Goal: Task Accomplishment & Management: Complete application form

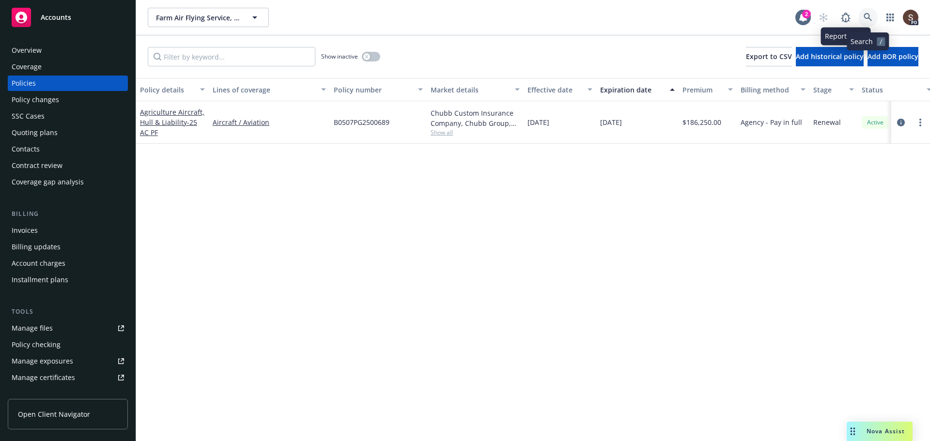
click at [872, 12] on link at bounding box center [867, 17] width 19 height 19
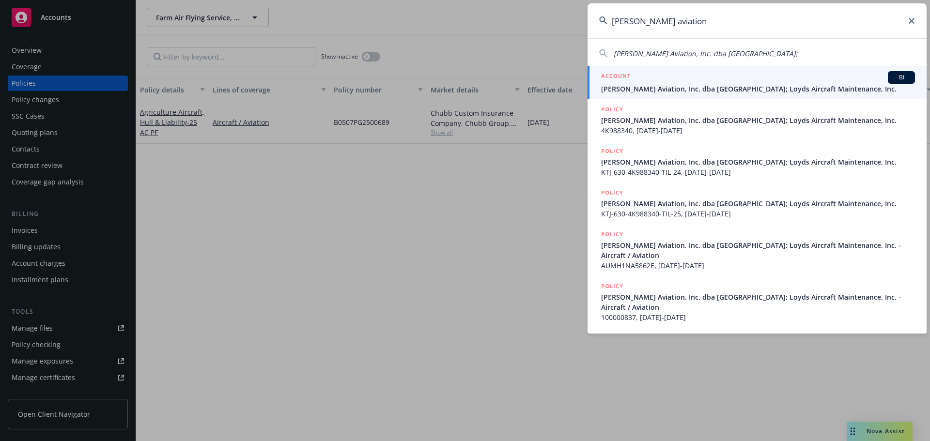
type input "[PERSON_NAME] aviation"
click at [831, 92] on span "[PERSON_NAME] Aviation, Inc. dba [GEOGRAPHIC_DATA]; Loyds Aircraft Maintenance,…" at bounding box center [758, 89] width 314 height 10
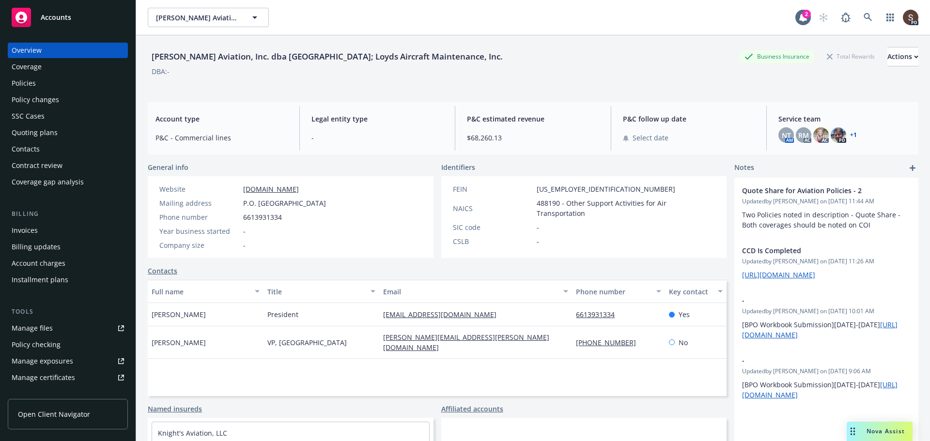
click at [22, 228] on div "Invoices" at bounding box center [25, 230] width 26 height 15
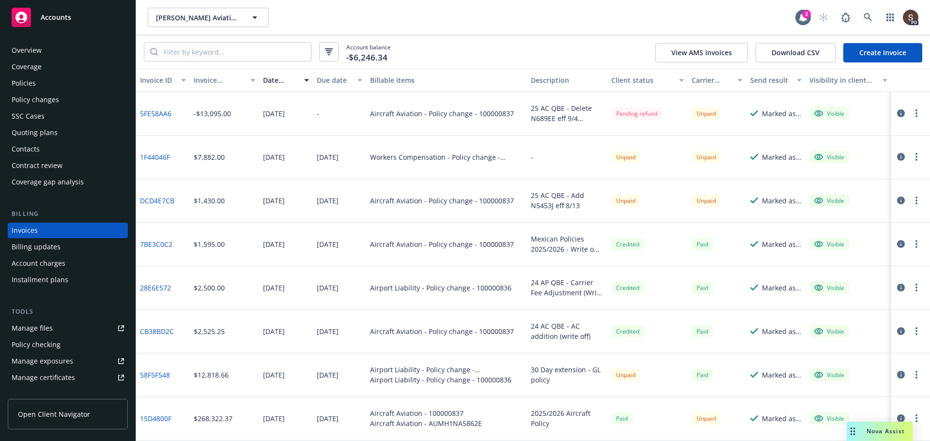
click at [54, 99] on div "Policy changes" at bounding box center [35, 99] width 47 height 15
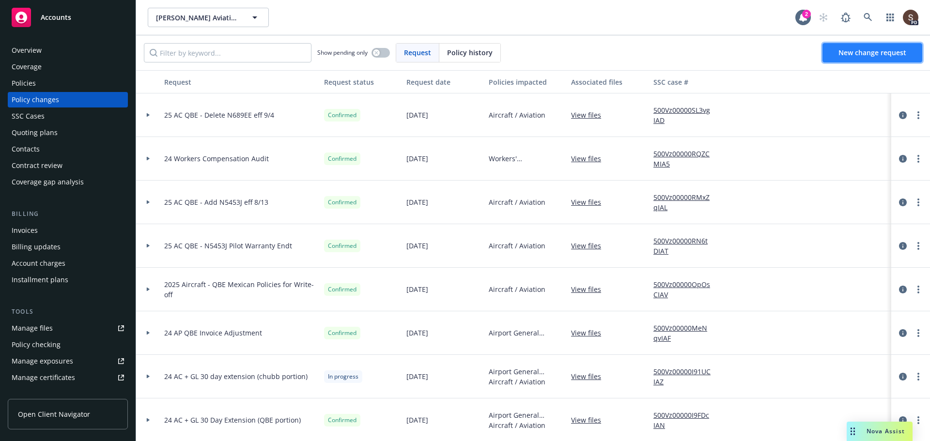
click at [857, 53] on span "New change request" at bounding box center [872, 52] width 68 height 9
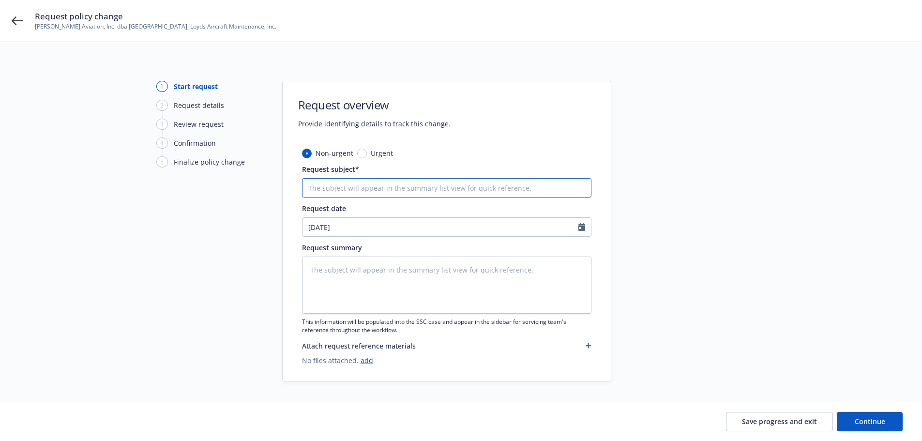
click at [472, 180] on input "Request subject*" at bounding box center [447, 187] width 290 height 19
type textarea "x"
type input "A"
type textarea "x"
type input "Ad"
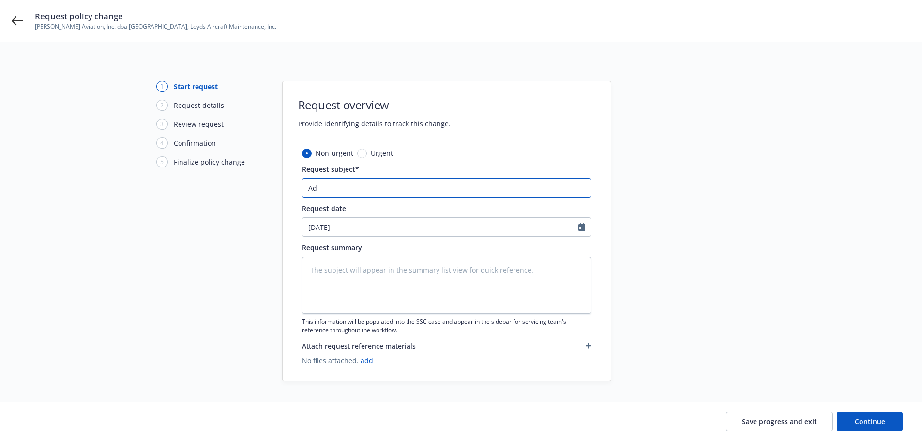
type textarea "x"
type input "Add"
type textarea "x"
type input "Add"
type textarea "x"
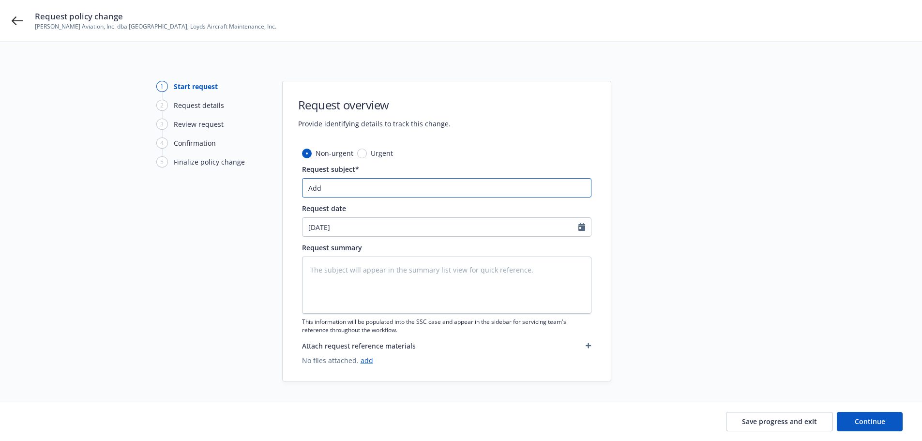
type input "Add n"
type textarea "x"
type input "Add"
type textarea "x"
type input "Add N"
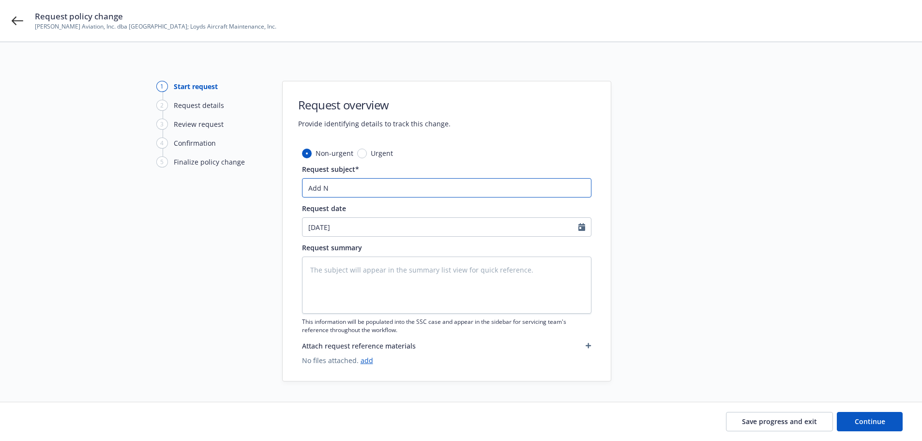
type textarea "x"
type input "Add N4"
type textarea "x"
type input "Add N"
type textarea "x"
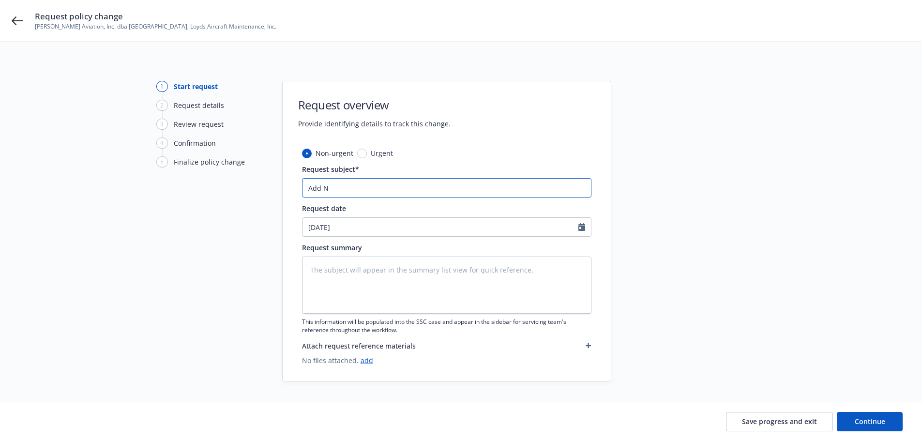
type input "Add N5"
type textarea "x"
type input "Add N54"
type textarea "x"
type input "Add N543"
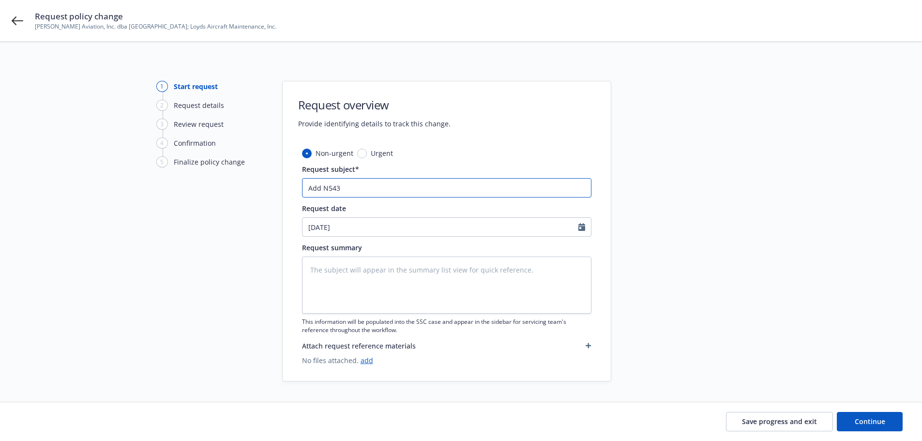
type textarea "x"
type input "Add N543J"
type textarea "x"
type input "Add N543J"
type textarea "x"
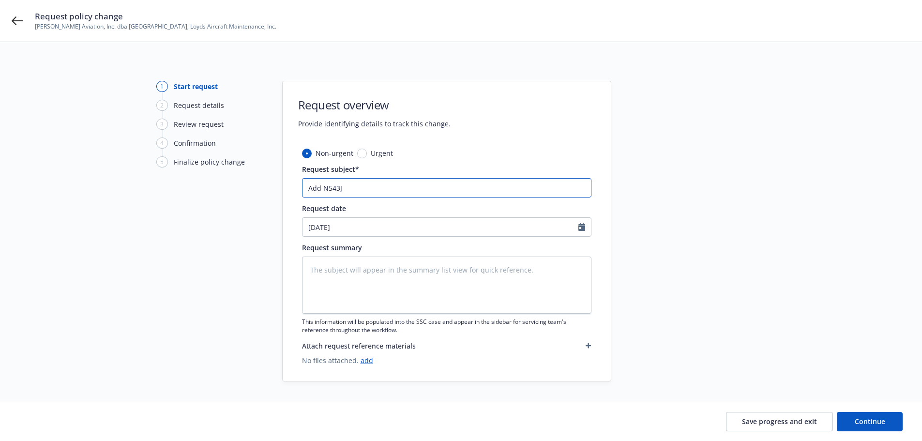
type input "Add N543J e"
type textarea "x"
type input "Add N543J ef"
type textarea "x"
type input "Add N543J eff"
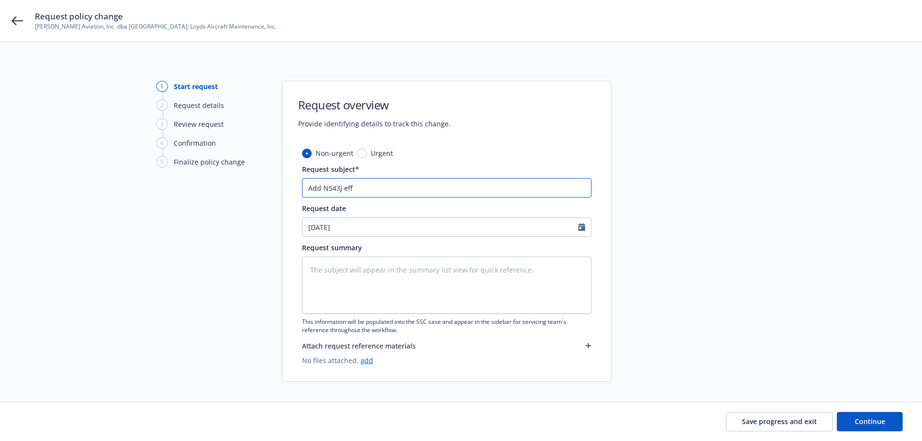
type textarea "x"
type input "Add N543J eff."
type textarea "x"
type input "Add N543J eff."
type textarea "x"
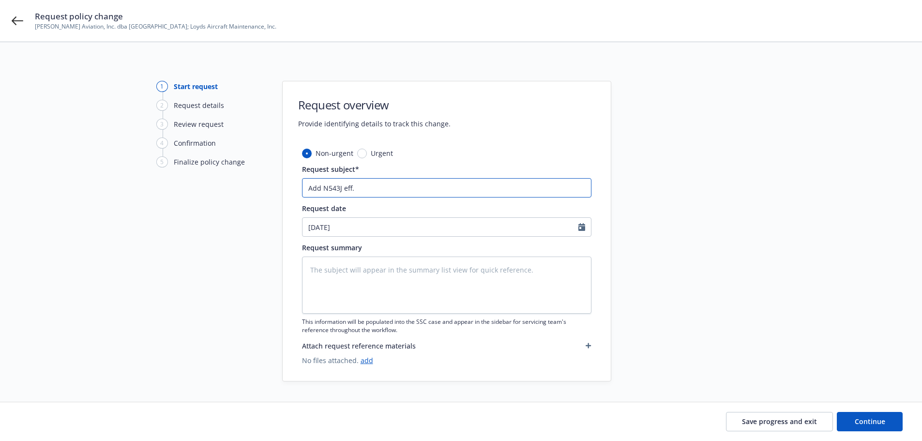
type input "Add N543J eff. 8"
type textarea "x"
type input "Add N543J eff. 8."
type textarea "x"
type input "Add N543J eff. 8.1"
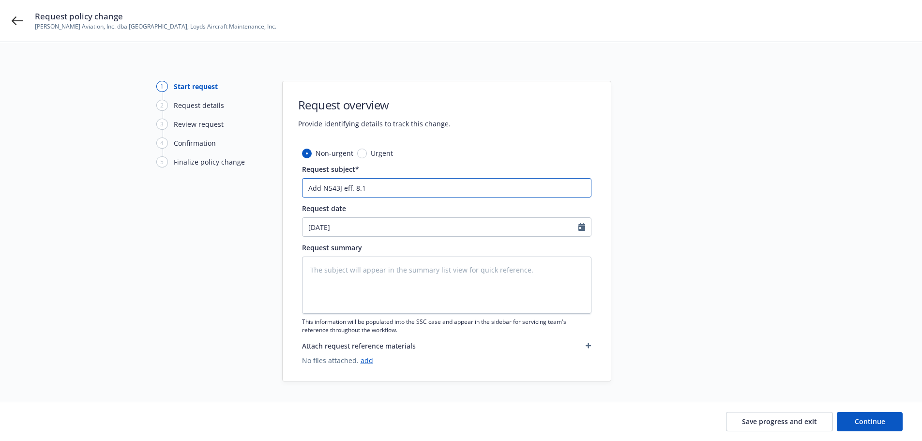
type textarea "x"
type input "Add N543J eff. 8.12"
type textarea "x"
type input "Add N543J eff. 8.12."
type textarea "x"
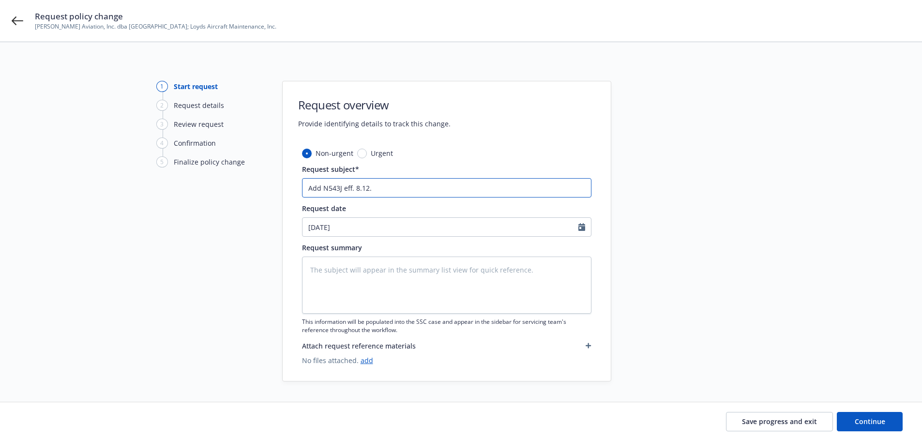
type input "Add N543J eff. 8.12.2"
type textarea "x"
type input "Add N543J eff. [DATE]"
select select "9"
type textarea "x"
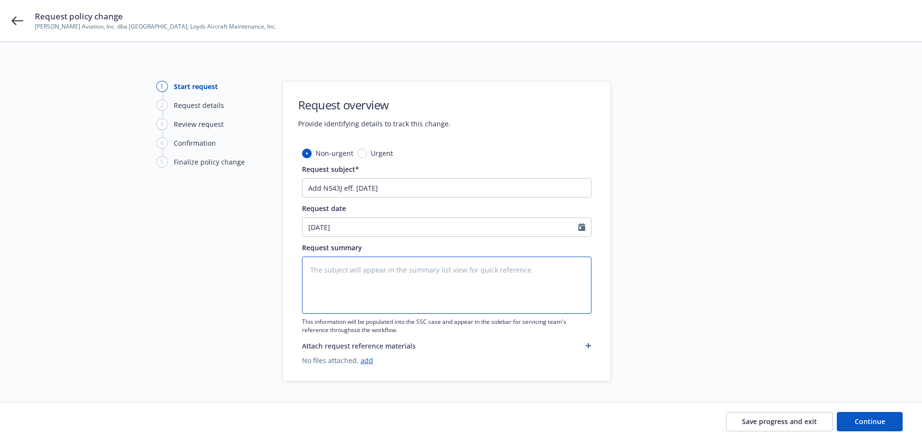
click at [353, 267] on textarea at bounding box center [447, 285] width 290 height 57
drag, startPoint x: 386, startPoint y: 182, endPoint x: 171, endPoint y: 187, distance: 215.0
click at [171, 187] on div "1 Start request 2 Request details 3 Review request 4 Confirmation 5 Finalize po…" at bounding box center [461, 231] width 899 height 301
click at [317, 277] on textarea at bounding box center [447, 285] width 290 height 57
paste textarea "Add N543J eff. [DATE]"
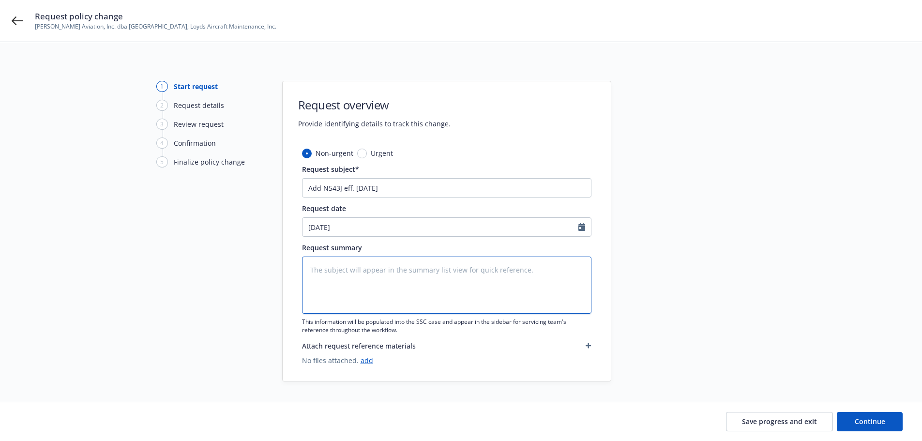
type textarea "x"
type textarea "Add N543J eff. [DATE]"
type textarea "x"
type textarea "Add N543J eff. 8.12.25P"
type textarea "x"
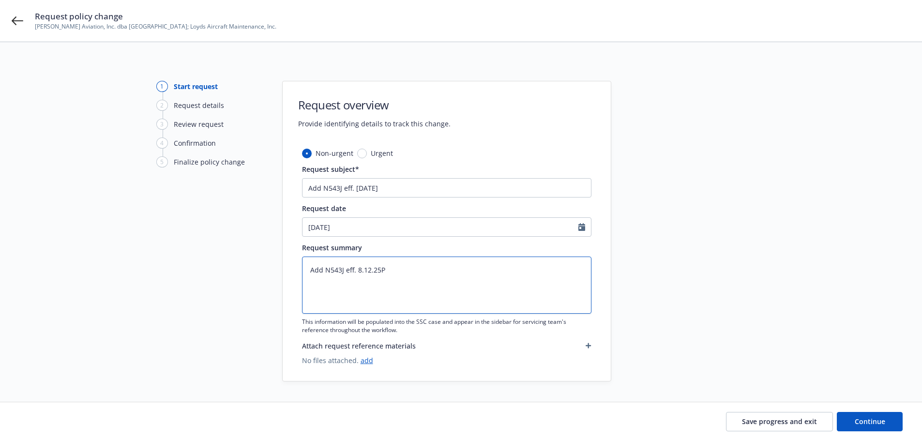
type textarea "Add N543J eff. 8.12.25Pr"
type textarea "x"
type textarea "Add N543J eff. 8.12.25Pri"
type textarea "x"
type textarea "Add N543J eff. 8.12.25Pric"
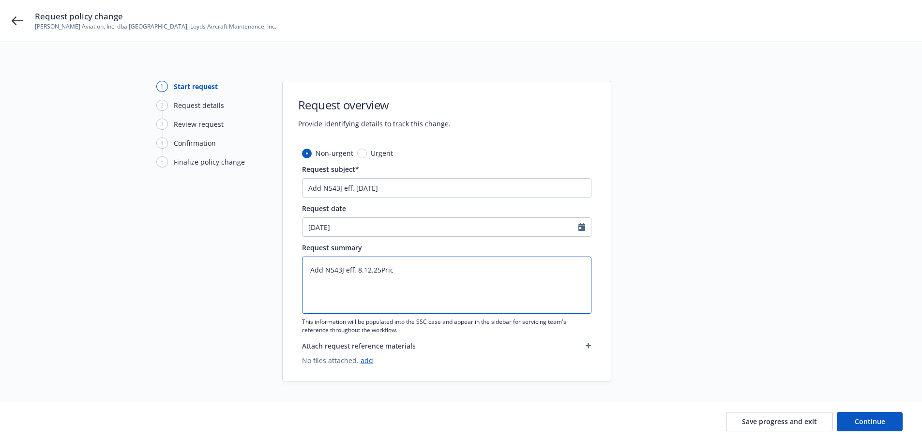
type textarea "x"
type textarea "Add N543J eff. 8.12.25Price"
type textarea "x"
type textarea "Add N543J eff. 8.12.25Price"
type textarea "x"
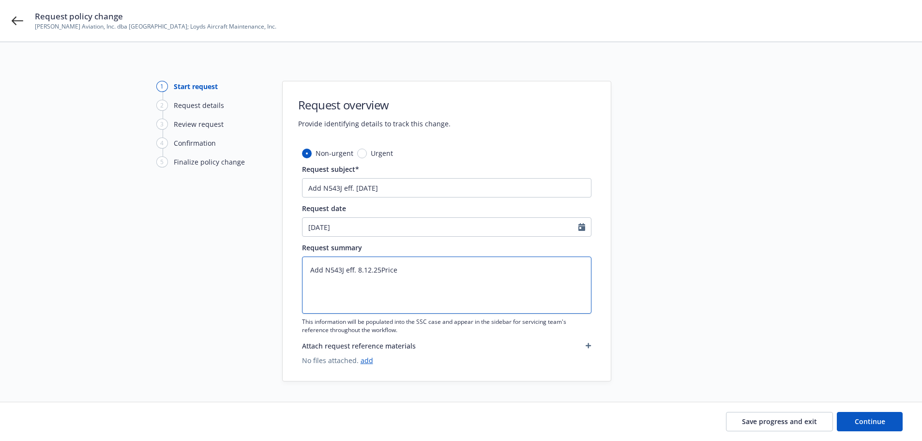
type textarea "Add N543J eff. 8.12.25Price F"
type textarea "x"
type textarea "Add N543J eff. 8.12.25Price Fo"
type textarea "x"
type textarea "Add N543J eff. 8.12.25Price For"
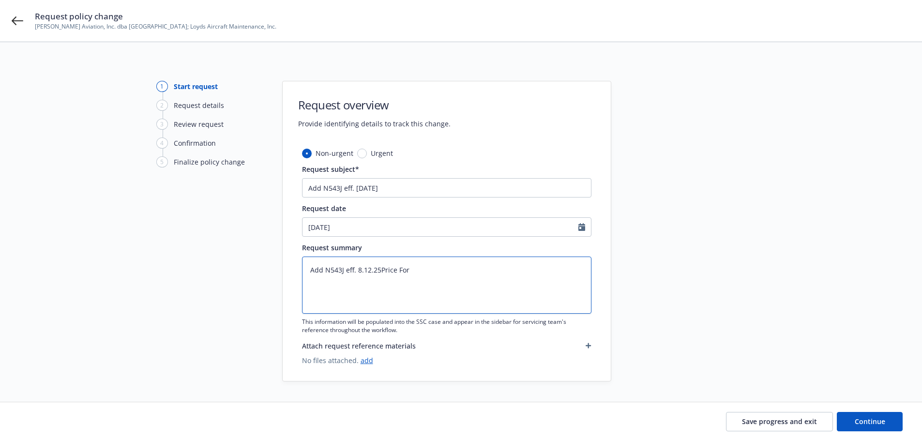
type textarea "x"
type textarea "Add N543J eff. 8.12.25Price Forb"
type textarea "x"
type textarea "Add N543J eff. 8.12.25Price Forbe"
type textarea "x"
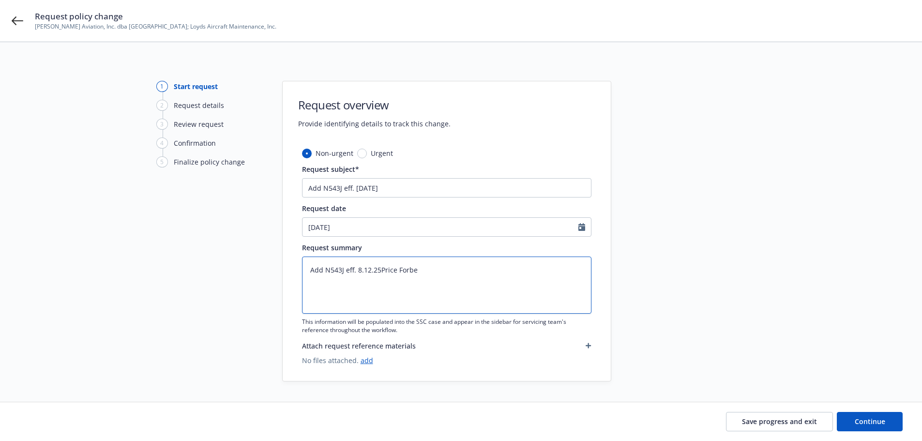
type textarea "Add N543J eff. 8.12.25Price Forbes"
type textarea "x"
type textarea "Add N543J eff. 8.12.25Price Forbes"
type textarea "x"
type textarea "Add N543J eff. 8.12.25Price Forbes fo"
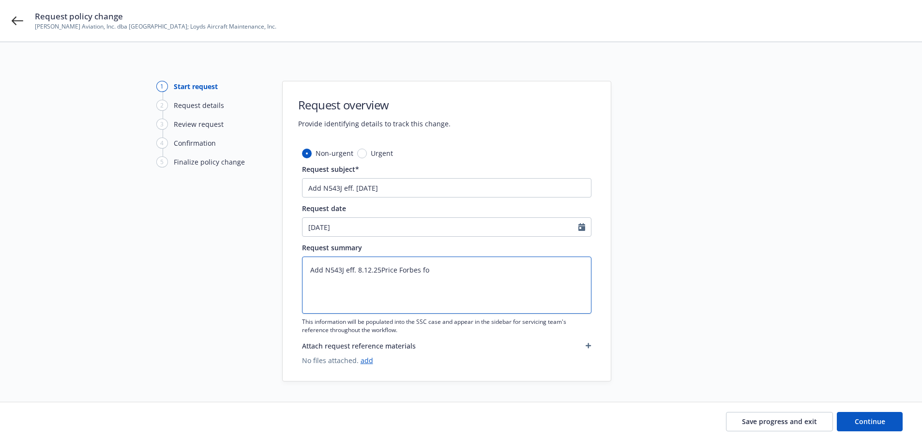
type textarea "x"
type textarea "Add N543J eff. 8.12.25Price Forbes fol"
type textarea "x"
type textarea "Add N543J eff. 8.12.25Price Forbes foll"
type textarea "x"
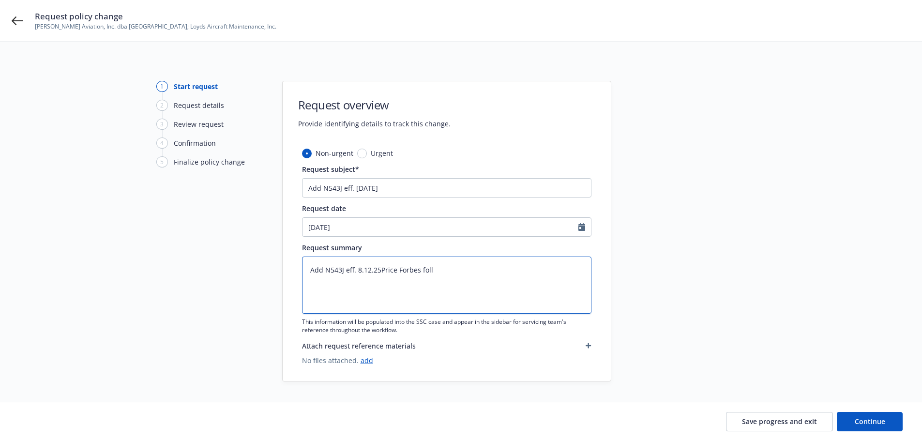
type textarea "Add N543J eff. 8.12.25Price Forbes follo"
type textarea "x"
type textarea "Add N543J eff. 8.12.25Price Forbes follow"
type textarea "x"
type textarea "Add N543J eff. 8.12.25Price Forbes followi"
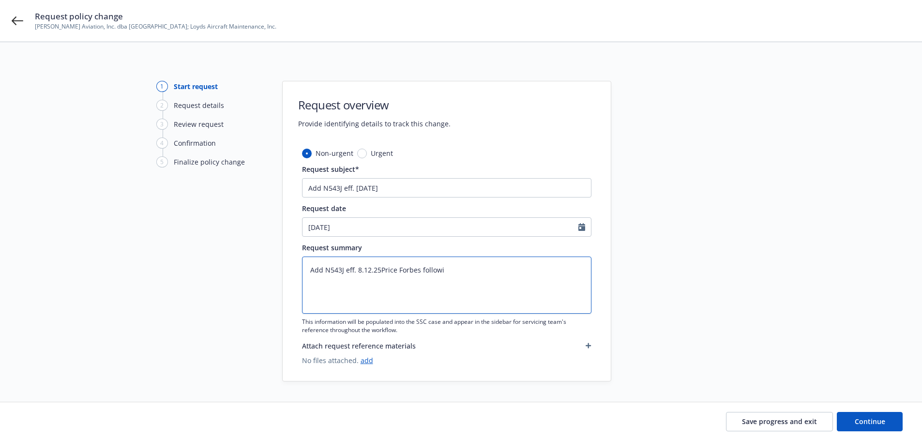
type textarea "x"
type textarea "Add N543J eff. 8.12.25Price Forbes followin"
type textarea "x"
type textarea "Add N543J eff. 8.12.25Price Forbes following"
type textarea "x"
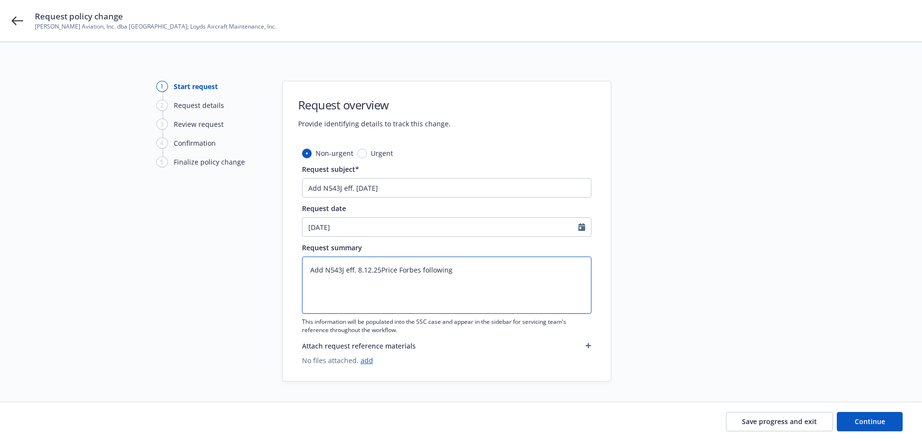
type textarea "Add N543J eff. 8.12.25Price Forbes following"
type textarea "x"
type textarea "Add N543J eff. 8.12.25Price Forbes following p"
type textarea "x"
type textarea "Add N543J eff. 8.12.25Price Forbes following po"
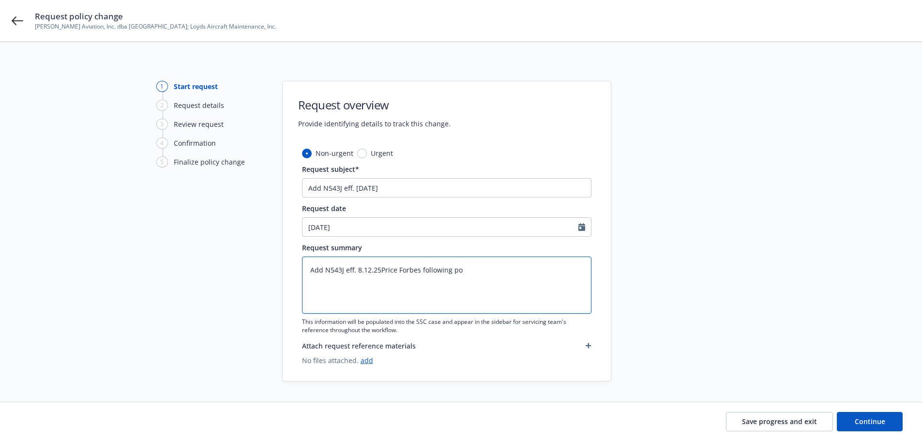
type textarea "x"
type textarea "Add N543J eff. 8.12.25Price Forbes following pol"
type textarea "x"
type textarea "Add N543J eff. 8.12.25Price Forbes following poli"
type textarea "x"
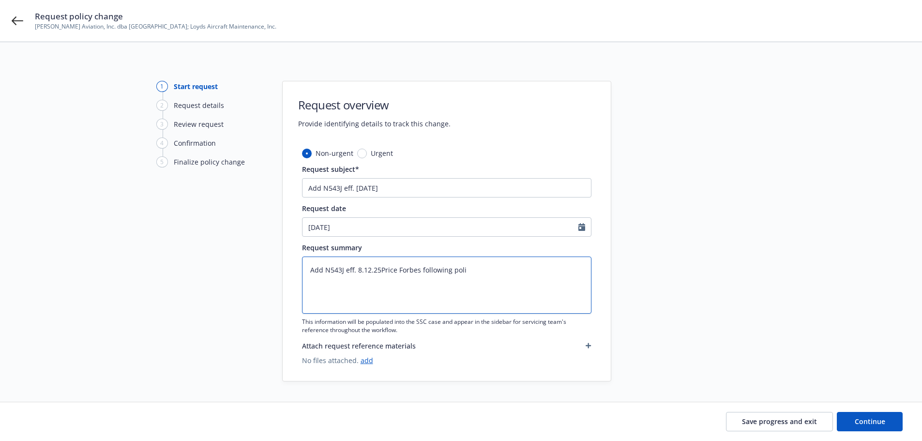
type textarea "Add N543J eff. 8.12.25Price Forbes following polic"
type textarea "x"
type textarea "Add N543J eff. 8.12.25Price Forbes following policy"
click at [865, 420] on span "Continue" at bounding box center [870, 421] width 31 height 9
type textarea "x"
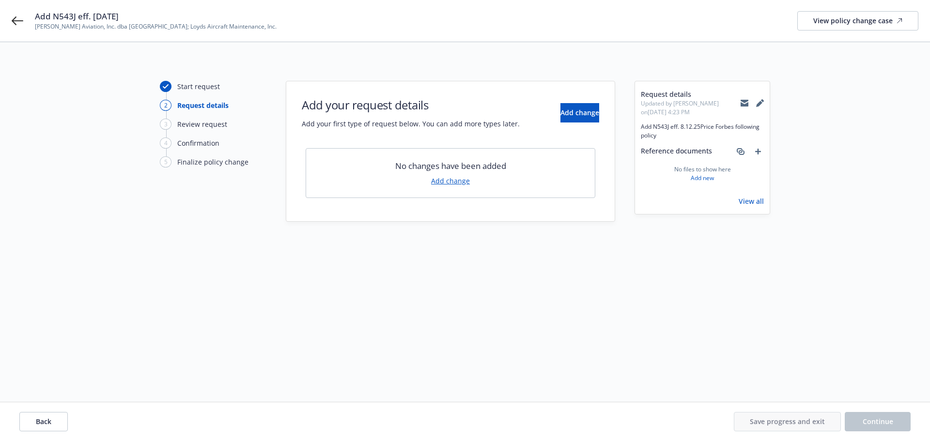
click at [459, 179] on link "Add change" at bounding box center [450, 181] width 39 height 10
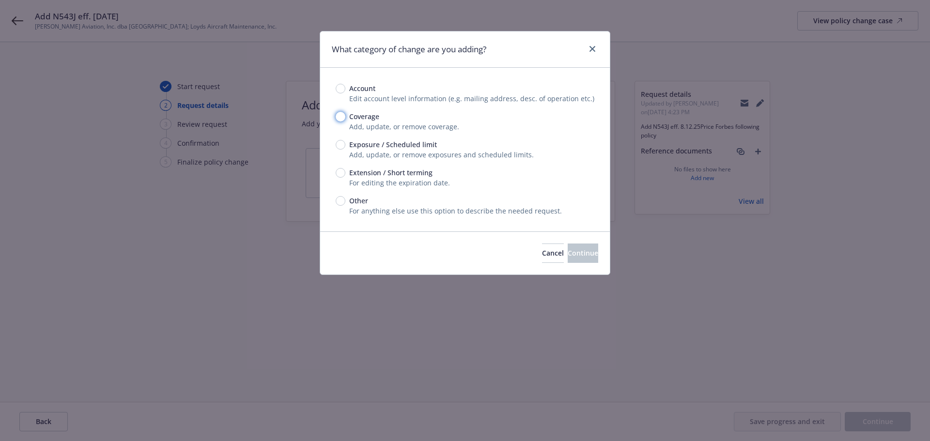
click at [343, 116] on input "Coverage" at bounding box center [341, 117] width 10 height 10
radio input "true"
click at [589, 261] on button "Continue" at bounding box center [582, 253] width 31 height 19
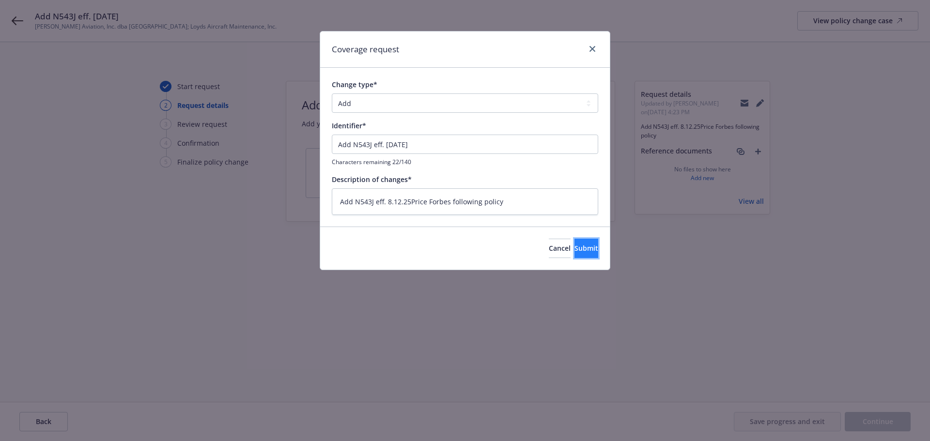
click at [580, 255] on button "Submit" at bounding box center [586, 248] width 24 height 19
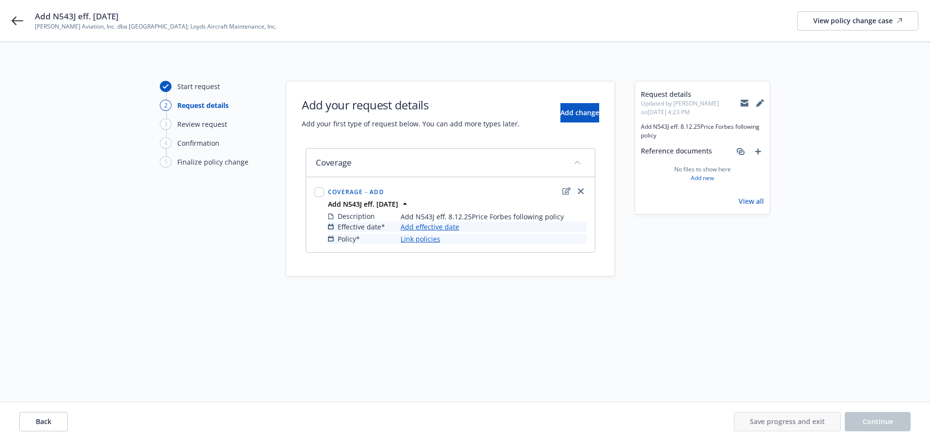
type textarea "x"
click at [443, 228] on link "Add effective date" at bounding box center [429, 227] width 59 height 10
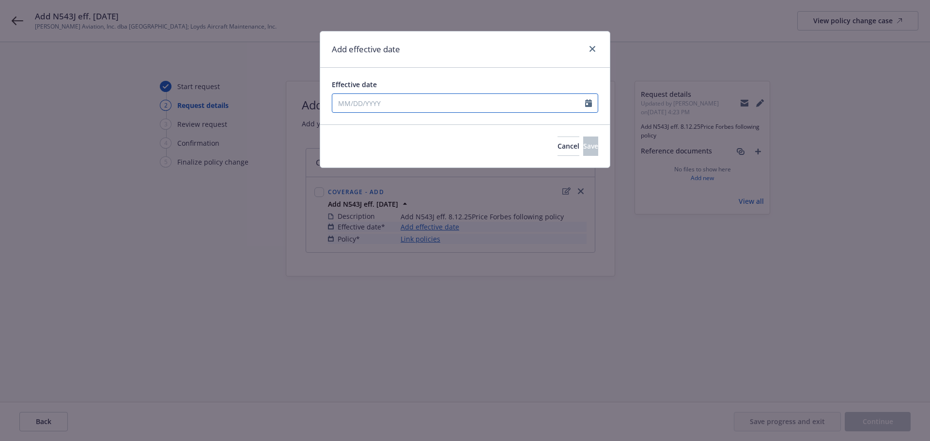
click at [591, 103] on icon "Calendar" at bounding box center [588, 103] width 7 height 8
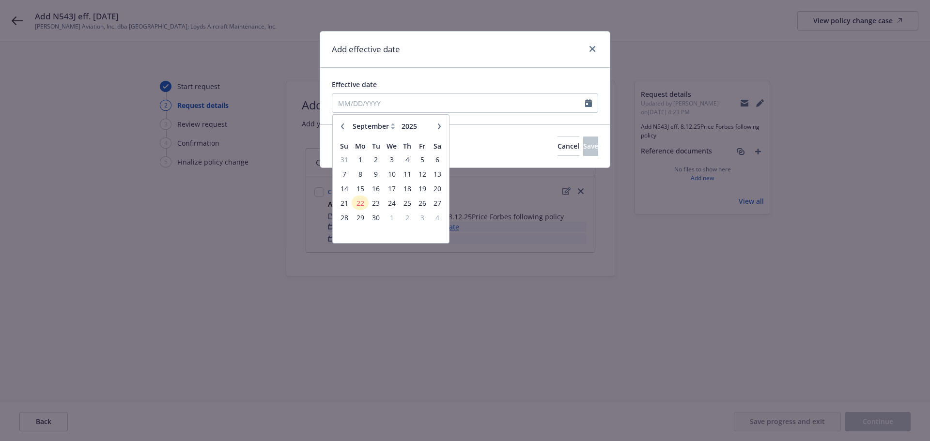
click at [342, 127] on icon "button" at bounding box center [342, 126] width 3 height 6
select select "8"
click at [377, 188] on span "12" at bounding box center [375, 189] width 13 height 12
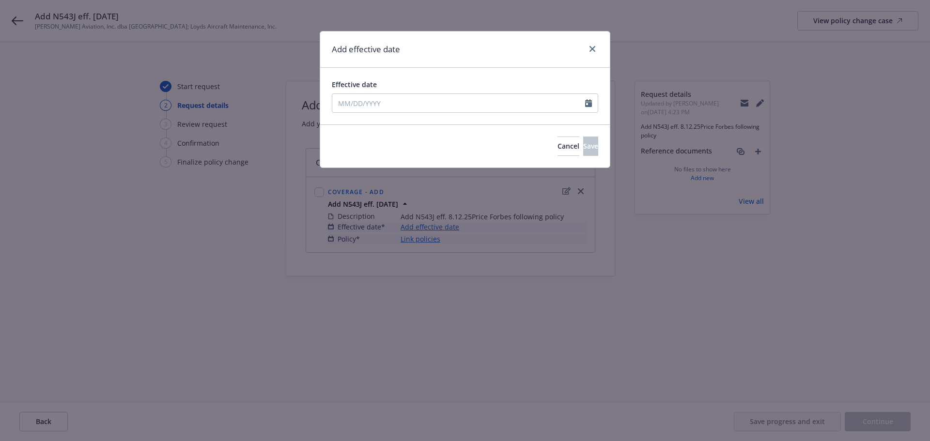
type input "[DATE]"
click at [593, 144] on button "Save" at bounding box center [590, 146] width 15 height 19
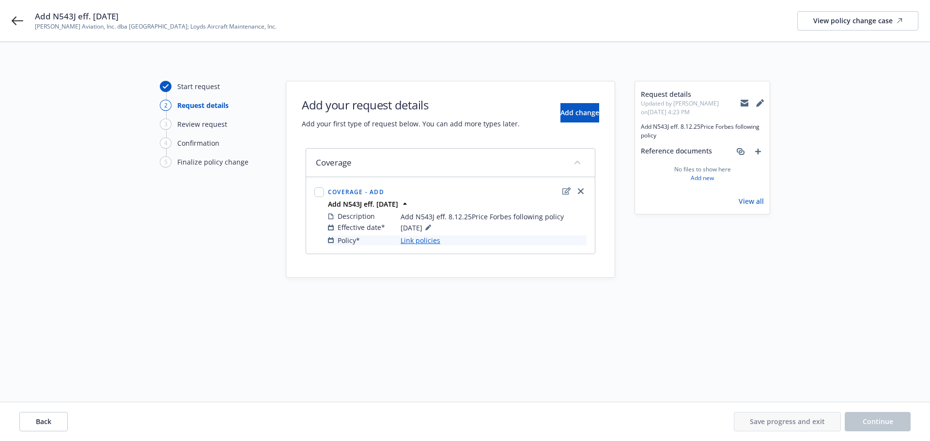
click at [429, 239] on link "Link policies" at bounding box center [420, 240] width 40 height 10
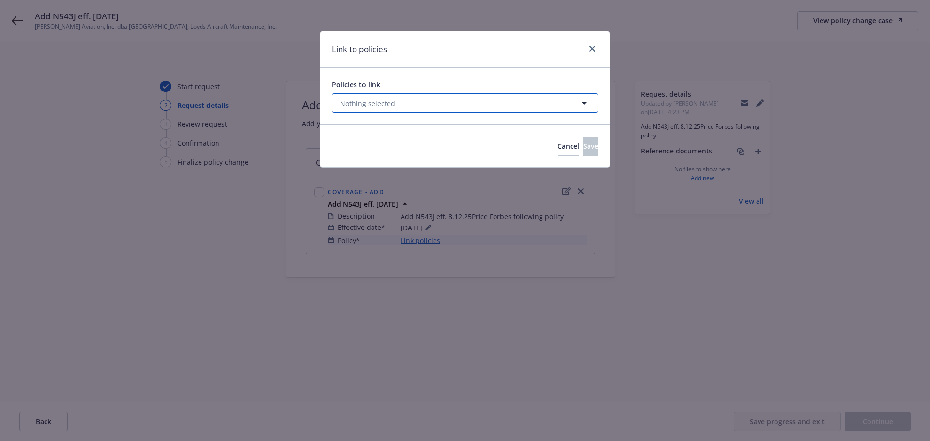
click at [580, 99] on icon "button" at bounding box center [584, 103] width 12 height 12
select select "ACTIVE"
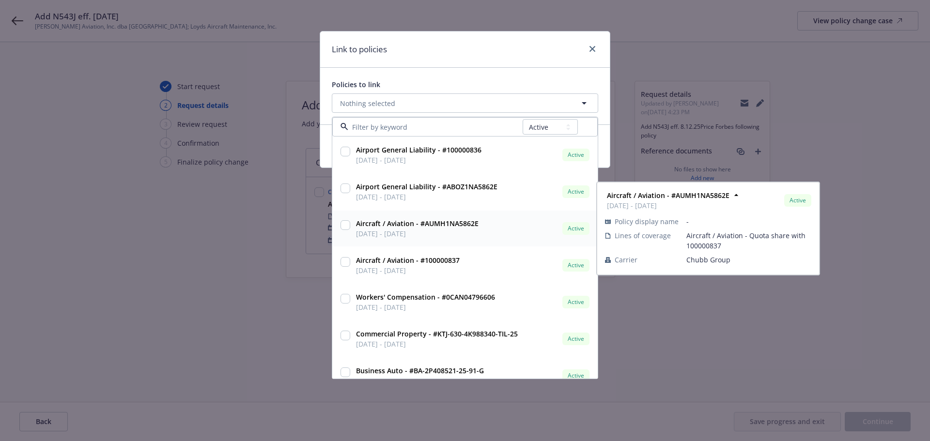
click at [344, 225] on input "checkbox" at bounding box center [345, 225] width 10 height 10
checkbox input "true"
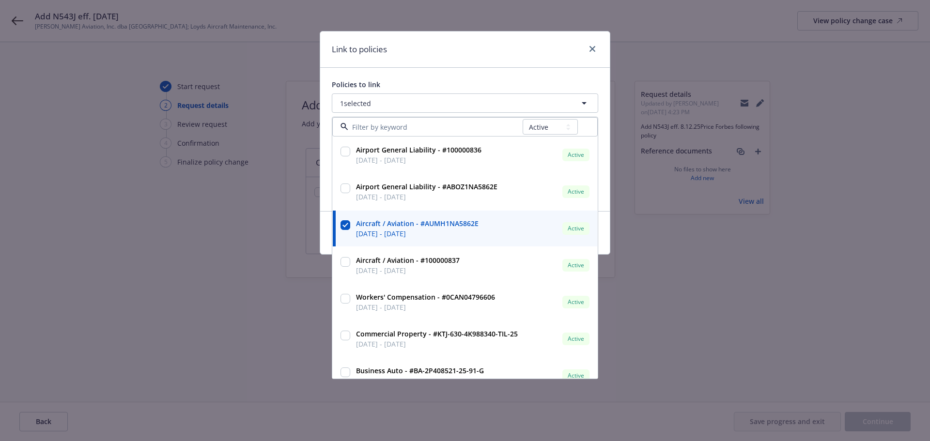
click at [464, 76] on div "Policies to link 1 selected All Active Upcoming Expired Cancelled Airport Gener…" at bounding box center [465, 139] width 290 height 143
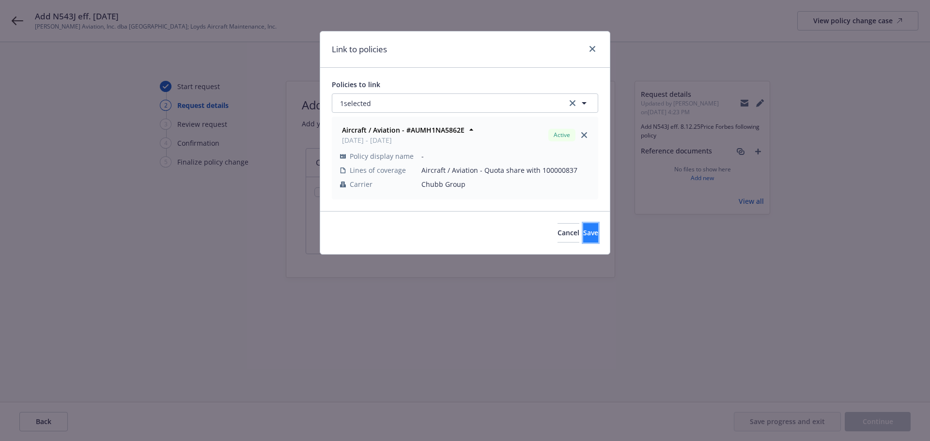
click at [583, 234] on span "Save" at bounding box center [590, 232] width 15 height 9
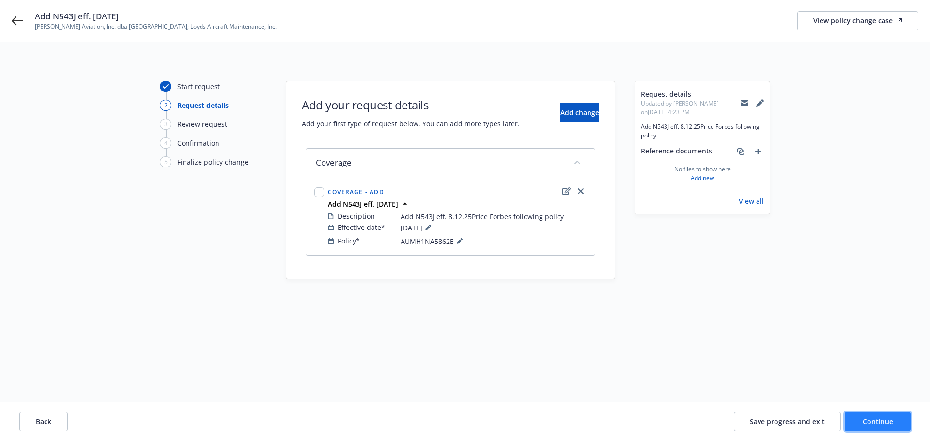
click at [891, 421] on span "Continue" at bounding box center [877, 421] width 31 height 9
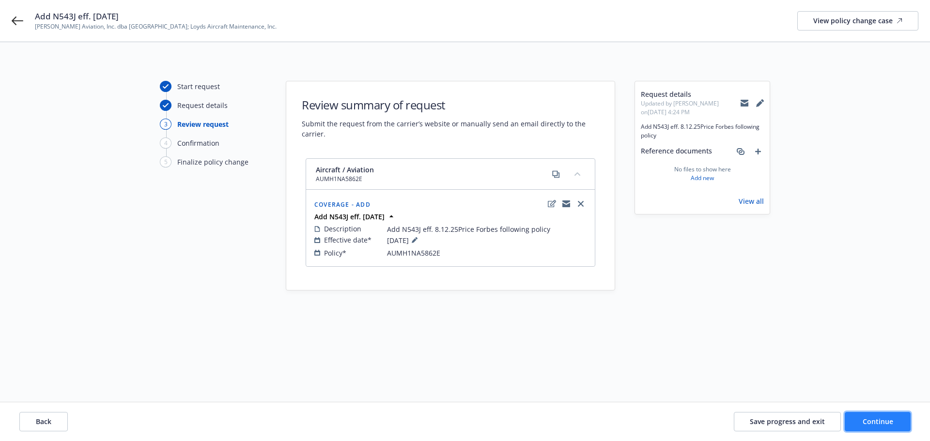
click at [876, 426] on span "Continue" at bounding box center [877, 421] width 31 height 9
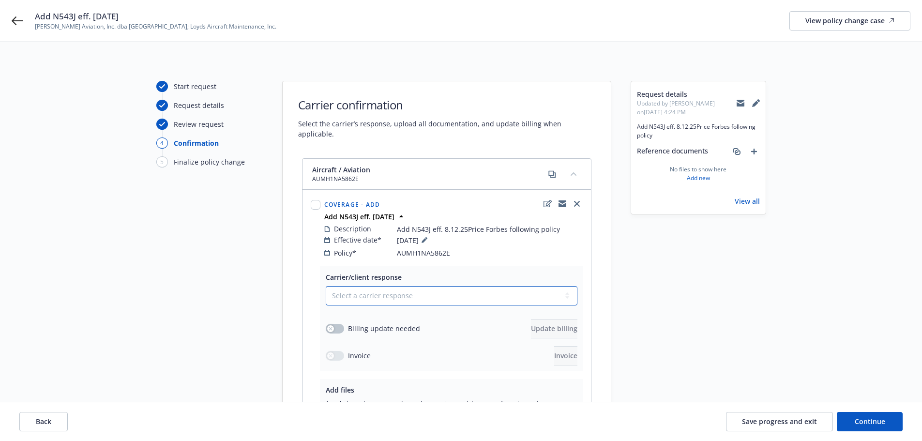
click at [391, 286] on select "Select a carrier response Accepted Accepted with revision No endorsement needed…" at bounding box center [452, 295] width 252 height 19
select select "ACCEPTED"
click at [326, 286] on select "Select a carrier response Accepted Accepted with revision No endorsement needed…" at bounding box center [452, 295] width 252 height 19
click at [339, 324] on button "button" at bounding box center [335, 329] width 18 height 10
click at [549, 319] on button "Update billing" at bounding box center [554, 328] width 46 height 19
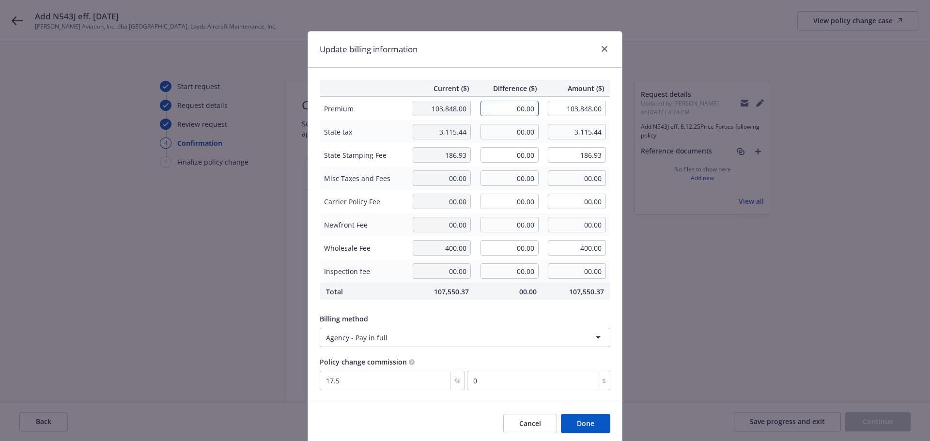
click at [502, 105] on input "00.00" at bounding box center [509, 108] width 58 height 15
type input "1,325.00"
type input "105,173.00"
type input "231.88"
click at [499, 133] on input "00.00" at bounding box center [509, 131] width 58 height 15
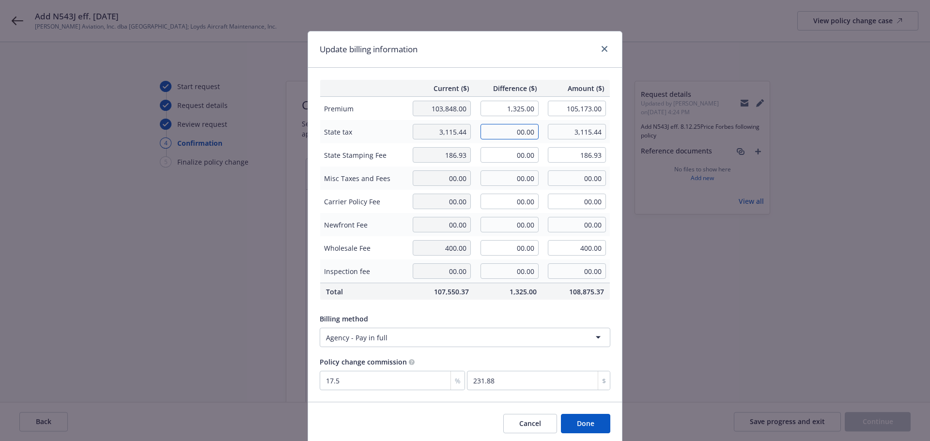
click at [515, 132] on input "00.00" at bounding box center [509, 131] width 58 height 15
type input "39.75"
type input "3,155.19"
click at [512, 150] on input "00.00" at bounding box center [509, 154] width 58 height 15
type input "2.39"
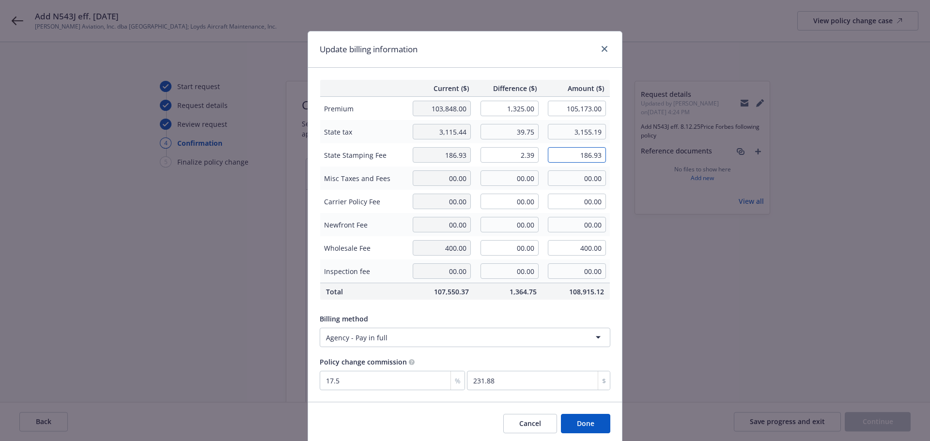
type input "189.32"
click at [580, 417] on button "Done" at bounding box center [585, 423] width 49 height 19
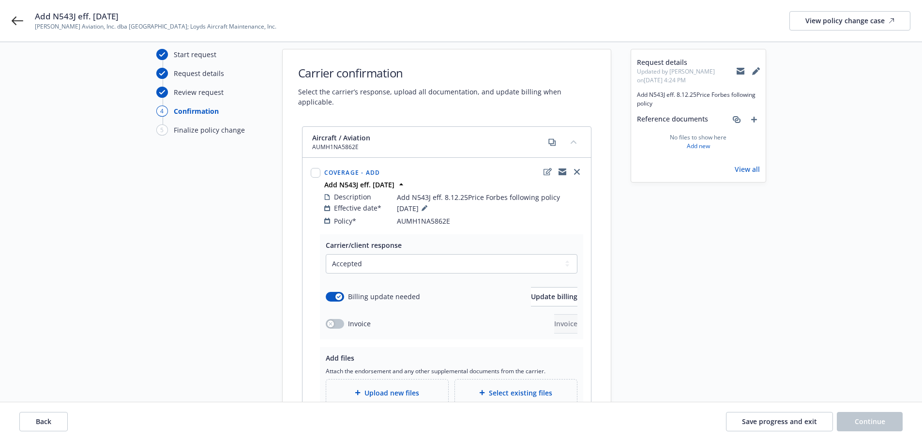
scroll to position [48, 0]
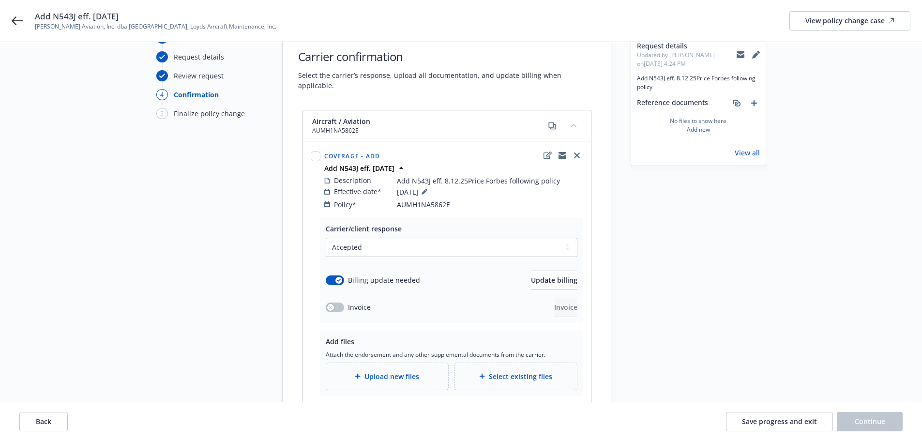
click at [389, 371] on span "Upload new files" at bounding box center [392, 376] width 55 height 10
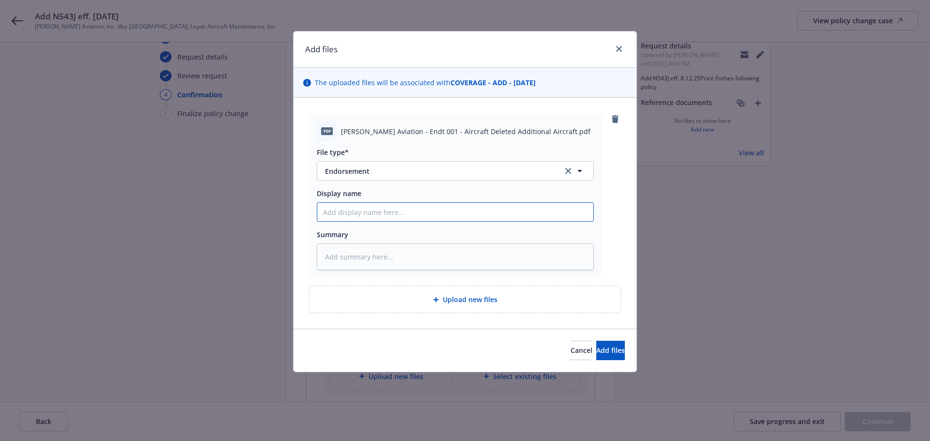
click at [364, 208] on input "Display name" at bounding box center [455, 212] width 276 height 18
type textarea "x"
type input "2"
type textarea "x"
type input "25"
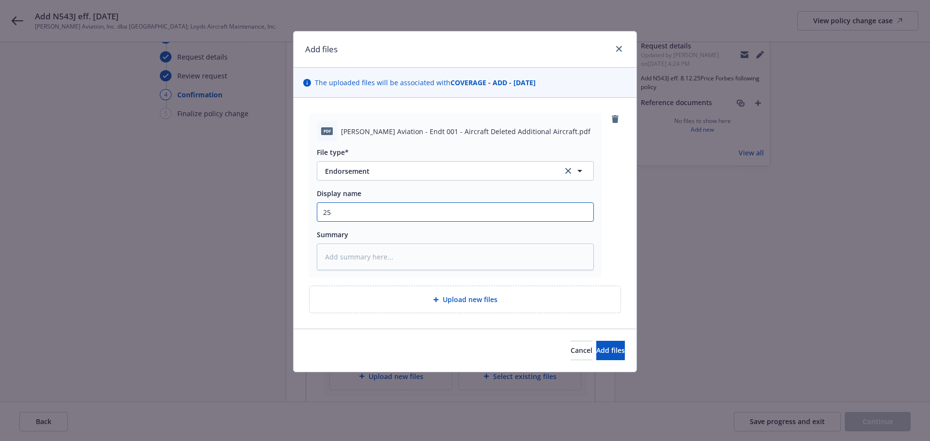
type textarea "x"
type input "25"
type textarea "x"
type input "25 A"
type textarea "x"
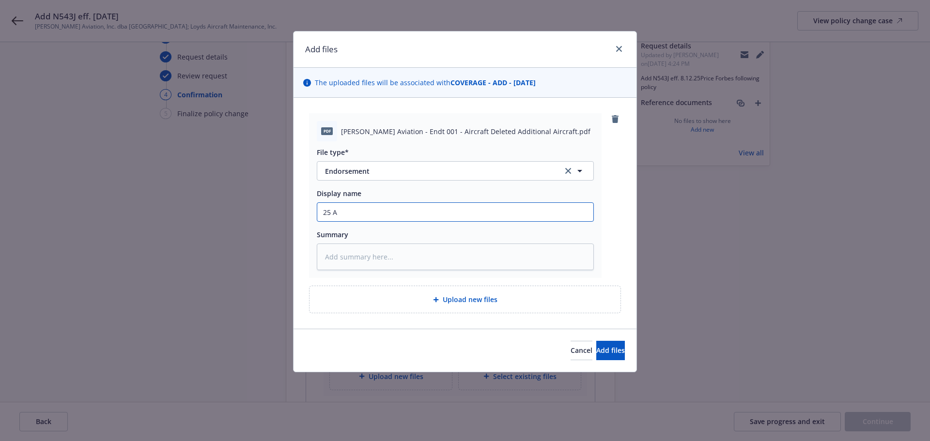
type input "25 Ai"
type textarea "x"
type input "25 Air"
type textarea "x"
type input "25 Airc"
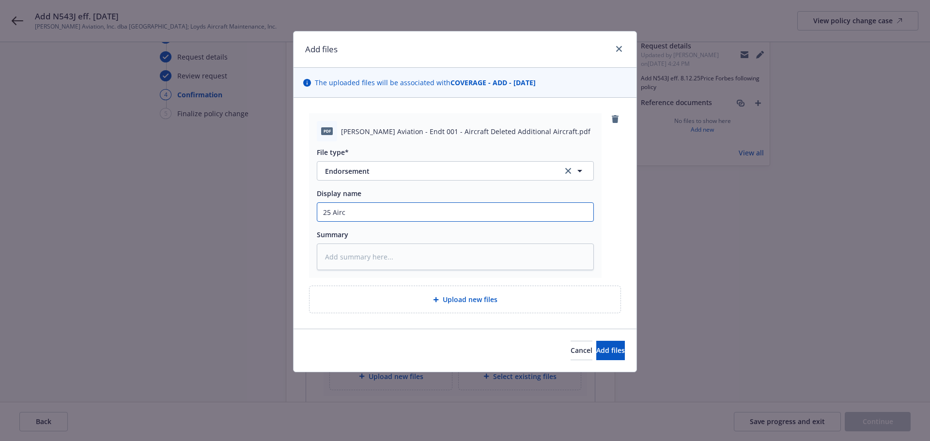
type textarea "x"
type input "25 Aircr"
type textarea "x"
type input "25 Aircra"
type textarea "x"
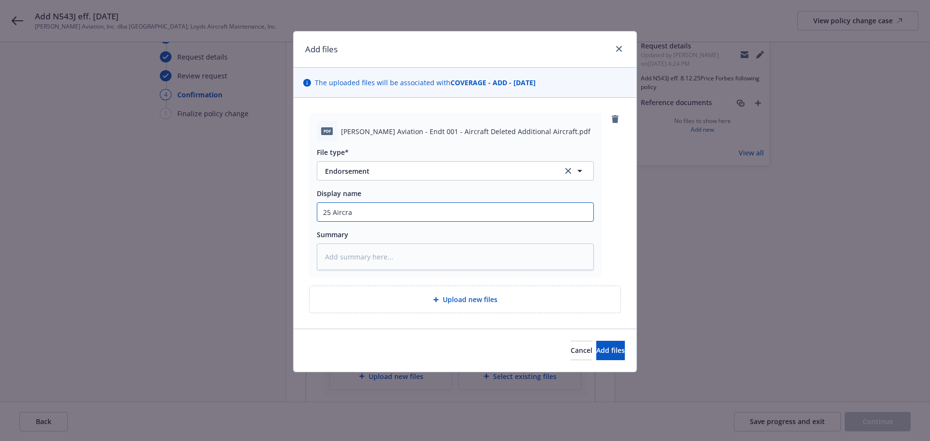
type input "25 Aircraf"
type textarea "x"
type input "25 Aircraft"
type textarea "x"
type input "25 Aircraft"
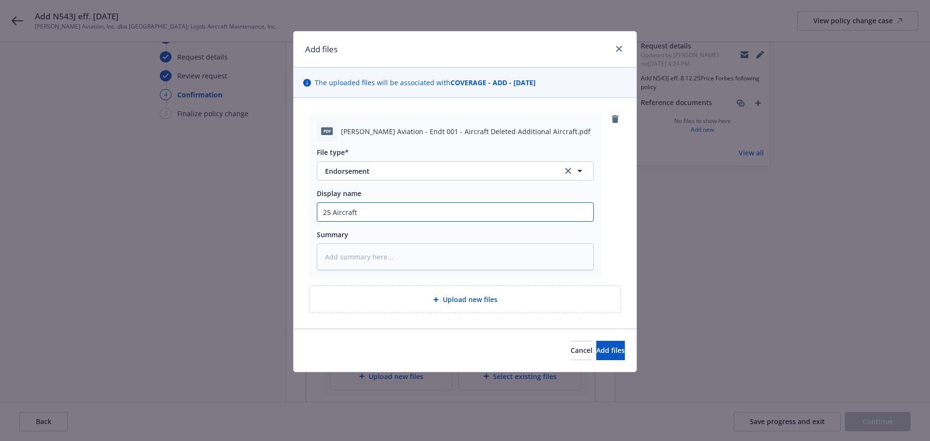
type textarea "x"
type input "25 Aircraft -"
type textarea "x"
type input "25 Aircraft -"
type textarea "x"
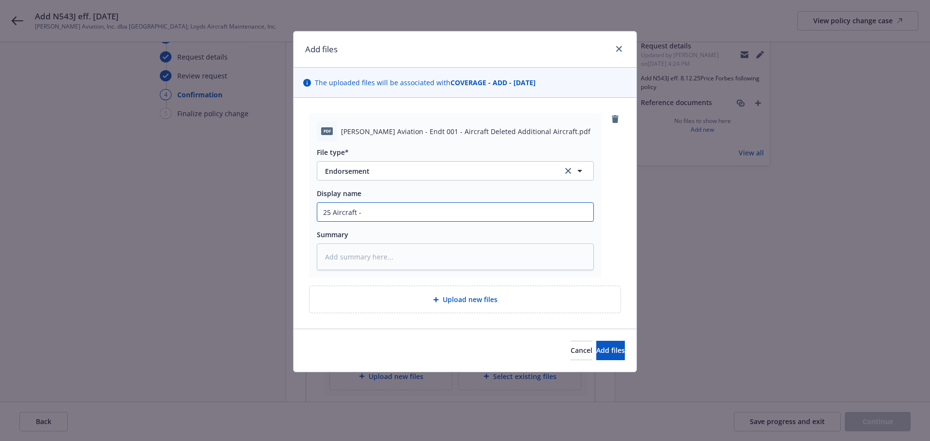
type input "25 Aircraft - A"
type textarea "x"
type input "25 Aircraft - Ad"
type textarea "x"
type input "25 Aircraft - Add"
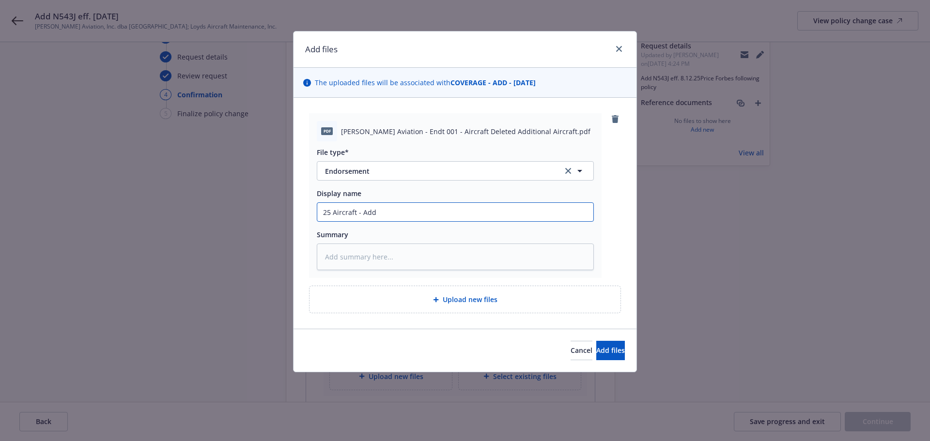
type textarea "x"
type input "25 Aircraft - Add"
type textarea "x"
type input "25 Aircraft - Add N"
type textarea "x"
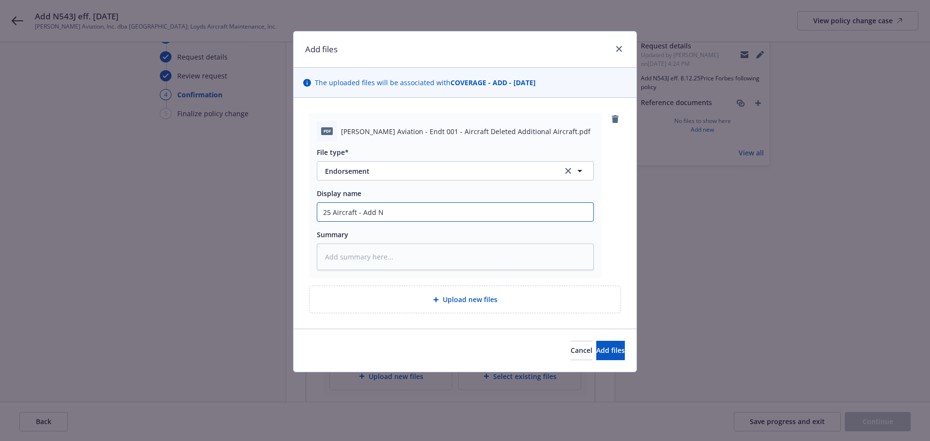
type input "25 Aircraft - Add N5"
type textarea "x"
type input "25 Aircraft - Add N54"
type textarea "x"
type input "25 Aircraft - Add N543"
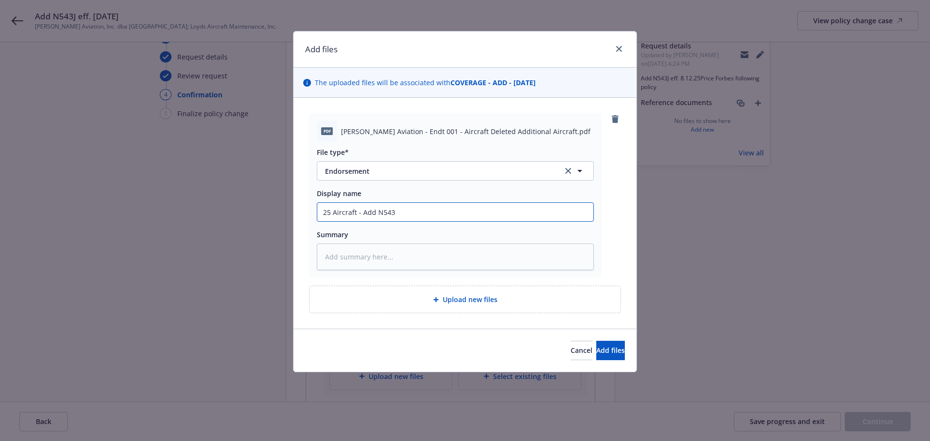
type textarea "x"
type input "25 Aircraft - Add N543J"
type textarea "x"
type input "25 Aircraft - Add N543J"
type textarea "x"
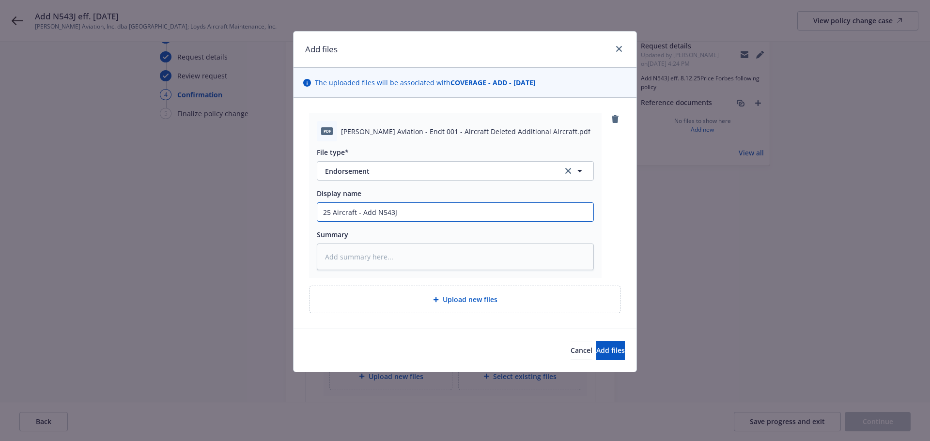
type input "25 Aircraft - Add N543J e"
type textarea "x"
type input "25 Aircraft - Add N543J ef"
type textarea "x"
type input "25 Aircraft - Add N543J eff"
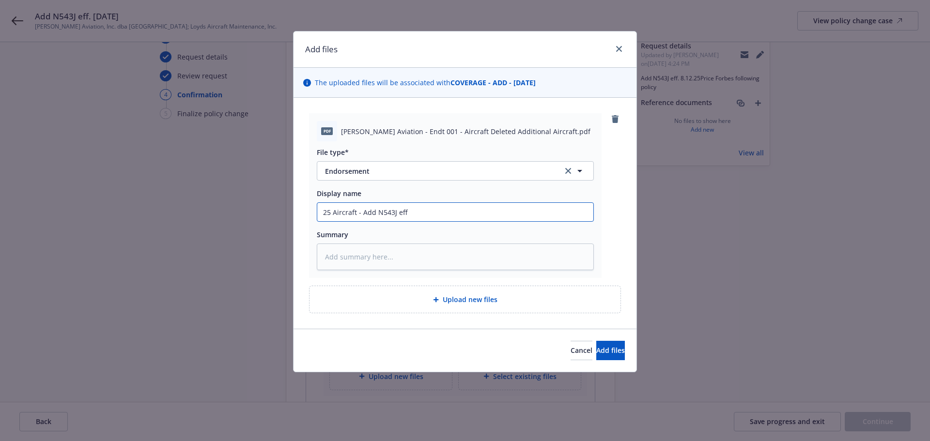
type textarea "x"
type input "25 Aircraft - Add N543J eff."
type textarea "x"
type input "25 Aircraft - Add N543J eff."
type textarea "x"
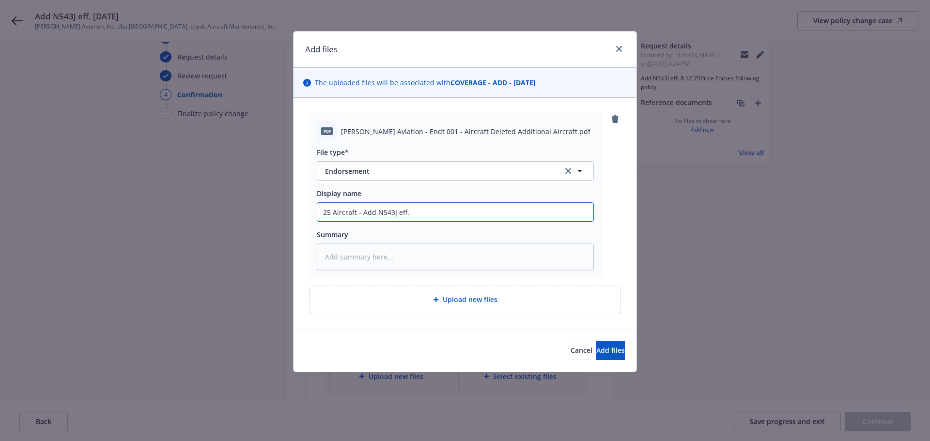
type input "25 Aircraft - Add N543J eff. 8"
type textarea "x"
type input "25 Aircraft - Add N543J eff. 8."
type textarea "x"
type input "25 Aircraft - Add N543J eff. 8.1"
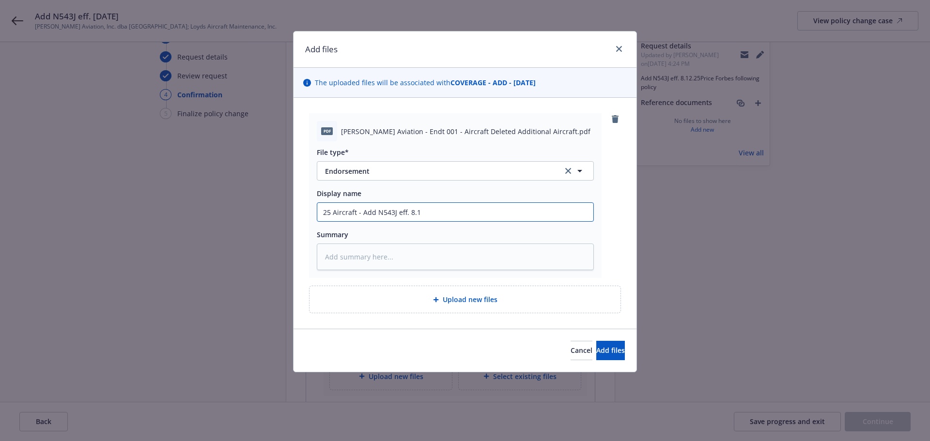
type textarea "x"
type input "25 Aircraft - Add N543J eff. 8.12"
type textarea "x"
type input "25 Aircraft - Add N543J eff. 8.12."
type textarea "x"
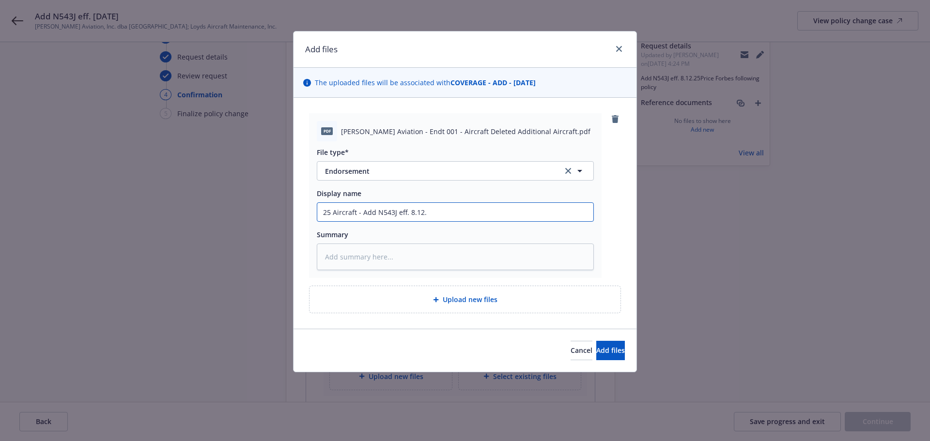
type input "25 Aircraft - Add N543J eff. 8.12.2"
drag, startPoint x: 362, startPoint y: 207, endPoint x: 435, endPoint y: 215, distance: 73.1
click at [435, 215] on input "25 Aircraft - Add N543J eff. [DATE]" at bounding box center [455, 212] width 276 height 18
click at [362, 260] on textarea at bounding box center [455, 257] width 277 height 27
paste textarea "Add N543J eff. [DATE]"
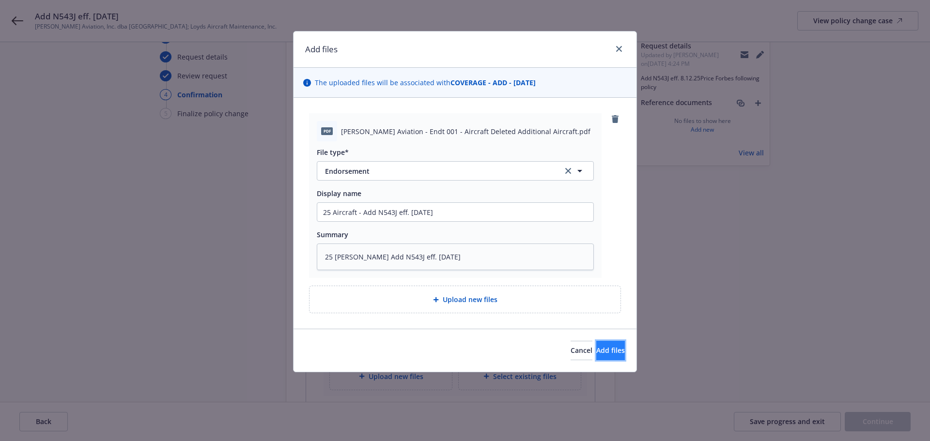
click at [597, 352] on span "Add files" at bounding box center [610, 350] width 29 height 9
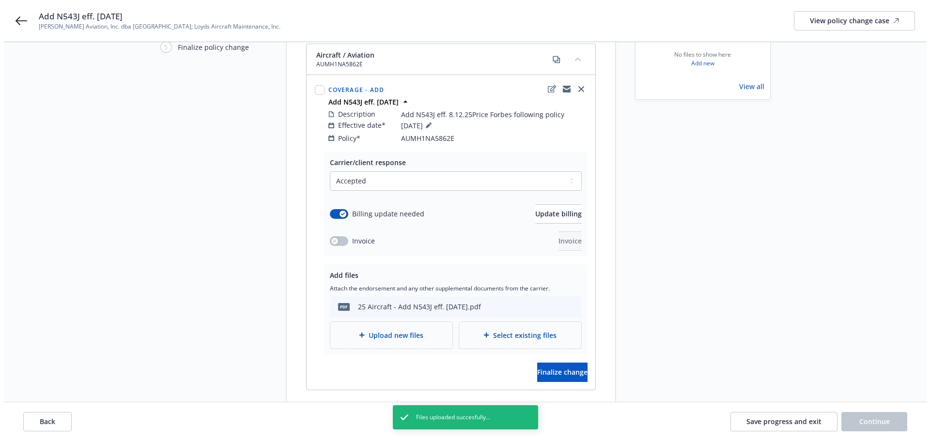
scroll to position [155, 0]
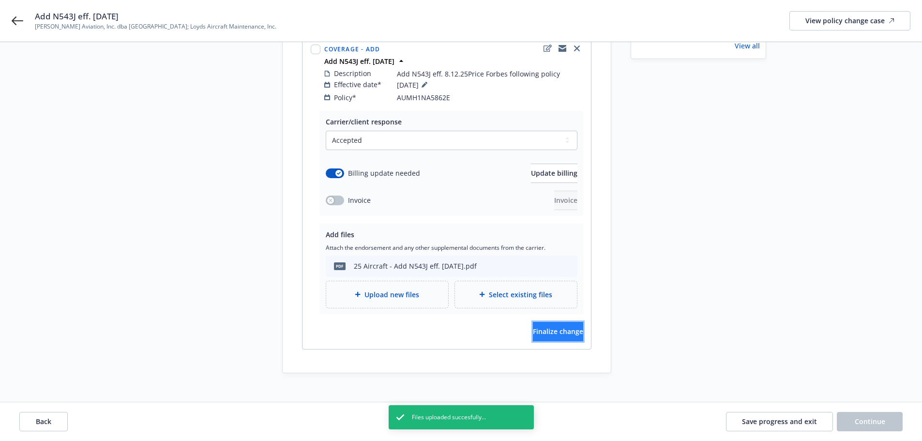
click at [533, 327] on span "Finalize change" at bounding box center [558, 331] width 50 height 9
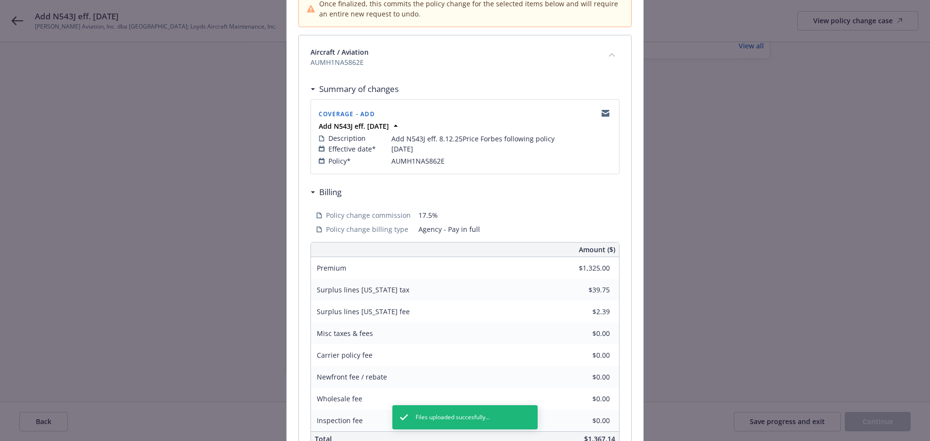
scroll to position [214, 0]
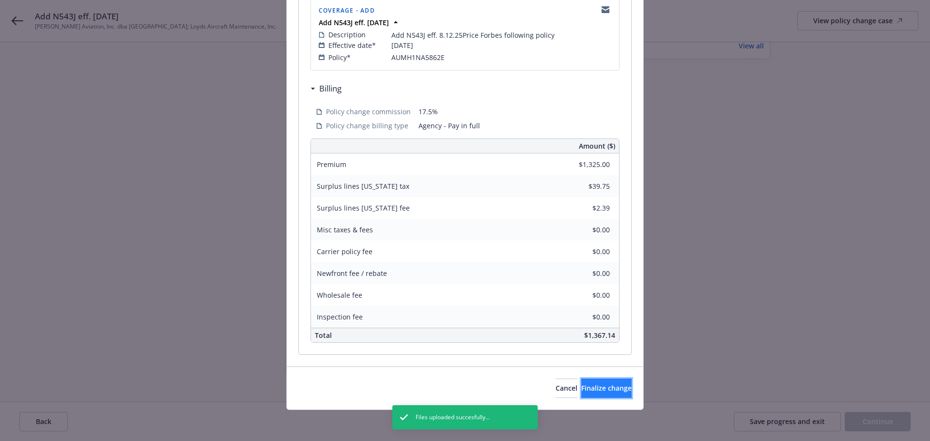
click at [594, 389] on span "Finalize change" at bounding box center [606, 387] width 50 height 9
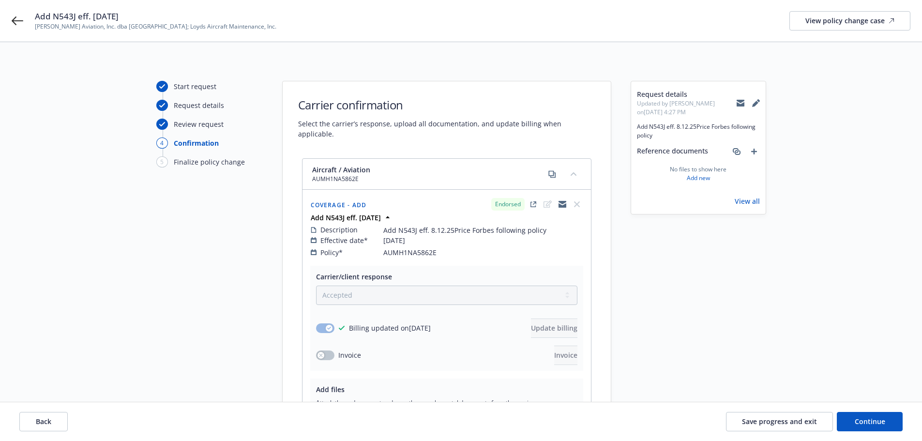
scroll to position [155, 0]
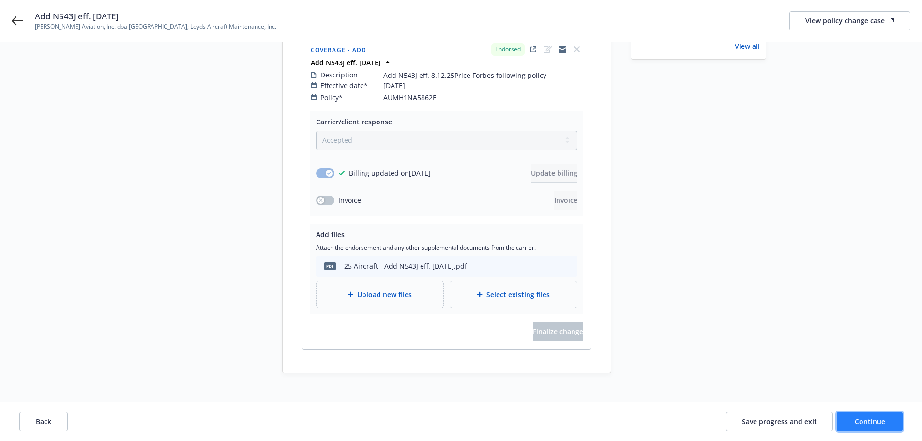
click at [876, 425] on span "Continue" at bounding box center [870, 421] width 31 height 9
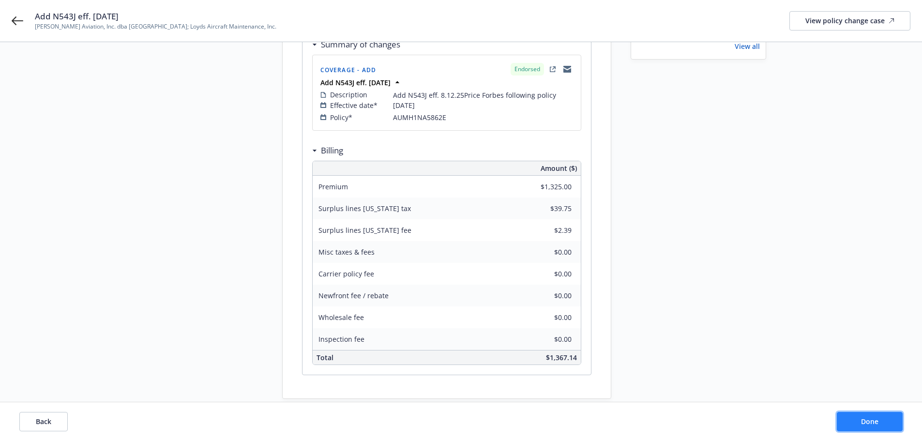
click at [876, 425] on span "Done" at bounding box center [869, 421] width 17 height 9
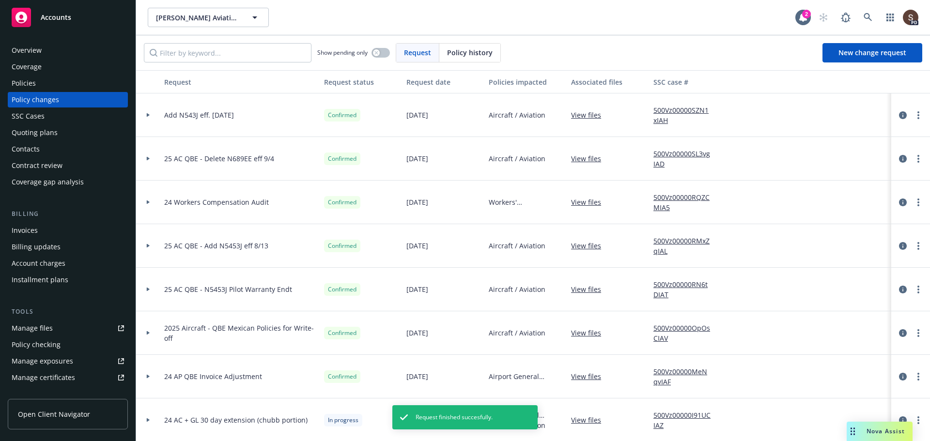
click at [17, 228] on div "Invoices" at bounding box center [25, 230] width 26 height 15
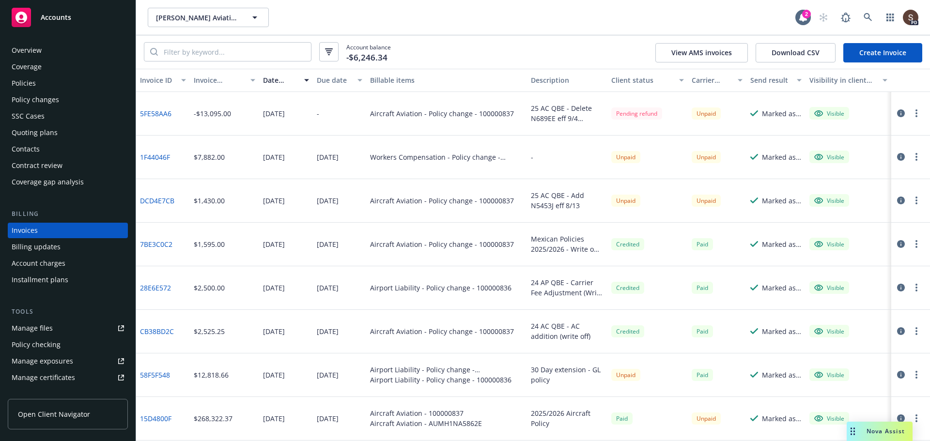
click at [910, 200] on button "button" at bounding box center [916, 201] width 12 height 12
click at [814, 351] on link "Void" at bounding box center [852, 355] width 123 height 19
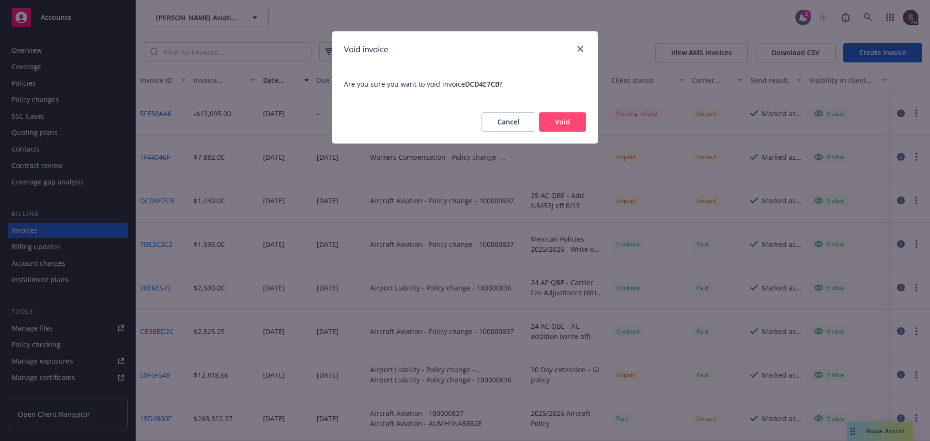
click at [563, 125] on button "Void" at bounding box center [562, 121] width 47 height 19
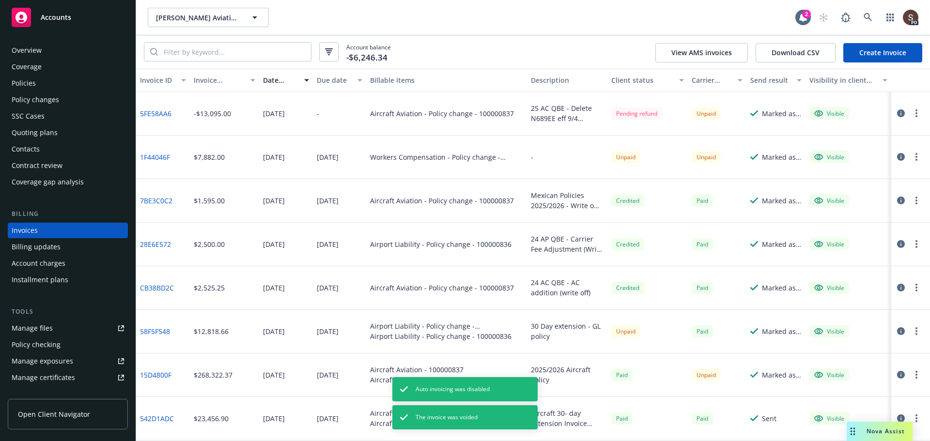
click at [863, 57] on link "Create Invoice" at bounding box center [882, 52] width 79 height 19
